Goal: Navigation & Orientation: Find specific page/section

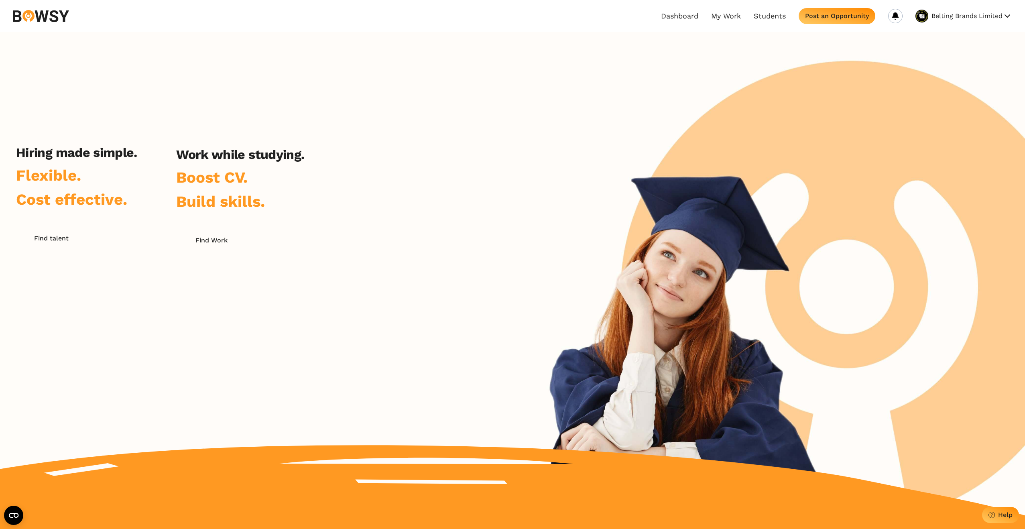
click at [1006, 15] on button "Belting Brands Limited" at bounding box center [972, 16] width 81 height 13
click at [961, 61] on button "Logout" at bounding box center [963, 64] width 63 height 14
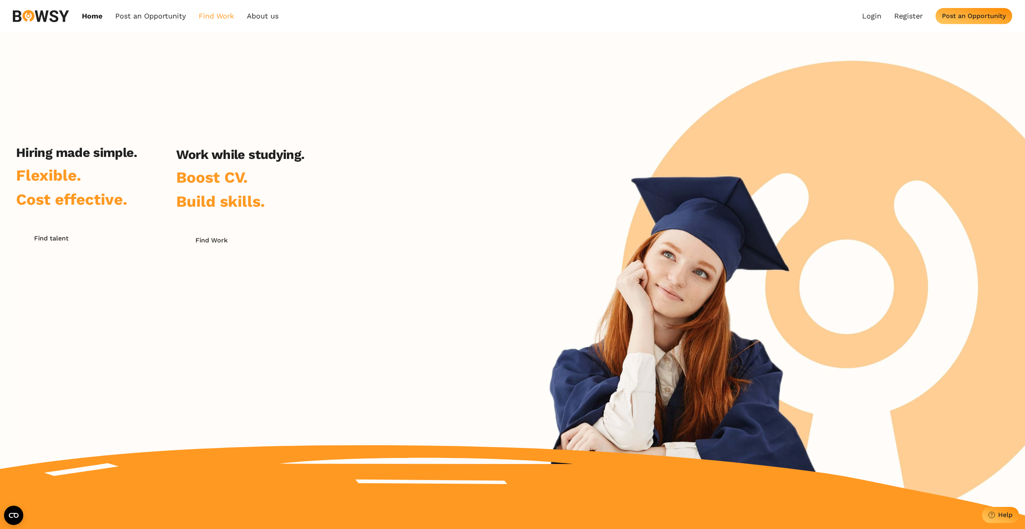
click at [213, 18] on link "Find Work" at bounding box center [216, 16] width 35 height 9
click at [268, 17] on link "About us" at bounding box center [263, 16] width 32 height 9
click at [272, 45] on link "Graduate Recruitment" at bounding box center [291, 48] width 84 height 14
